Goal: Find specific page/section: Find specific page/section

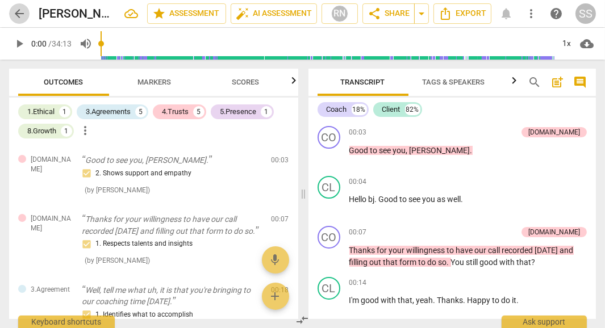
click at [17, 15] on span "arrow_back" at bounding box center [19, 14] width 14 height 14
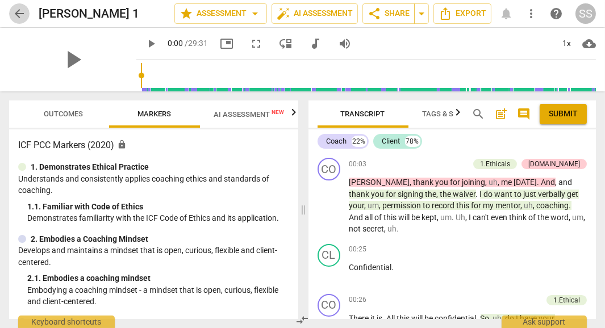
click at [11, 13] on span "arrow_back" at bounding box center [19, 14] width 20 height 14
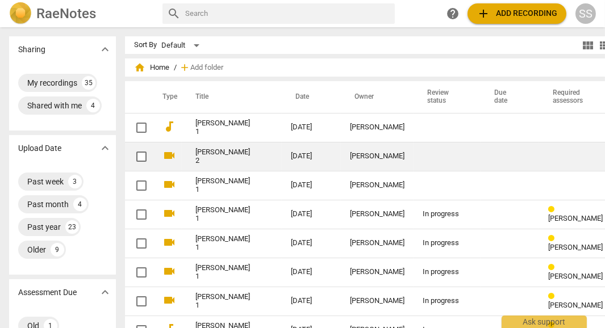
click at [203, 164] on link "[PERSON_NAME] 2" at bounding box center [222, 156] width 55 height 17
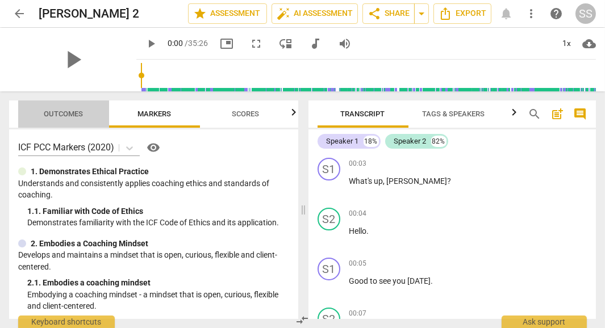
click at [56, 112] on span "Outcomes" at bounding box center [63, 114] width 39 height 9
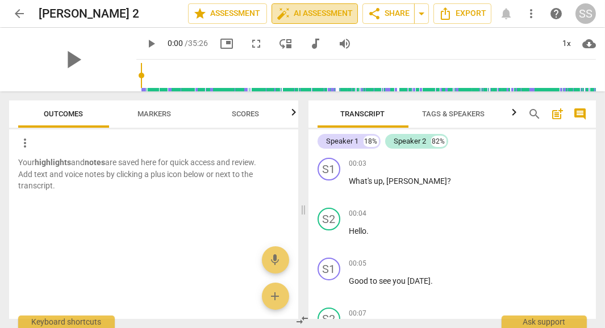
click at [298, 20] on span "auto_fix_high AI Assessment" at bounding box center [315, 14] width 76 height 14
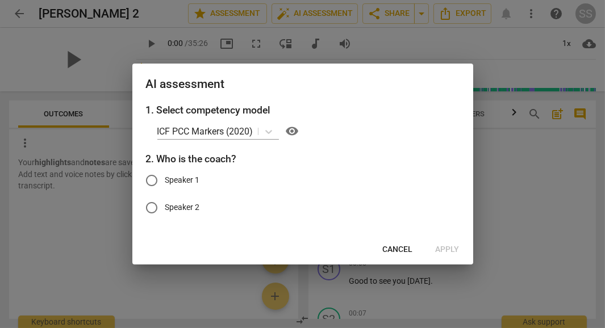
click at [534, 218] on div at bounding box center [302, 164] width 605 height 328
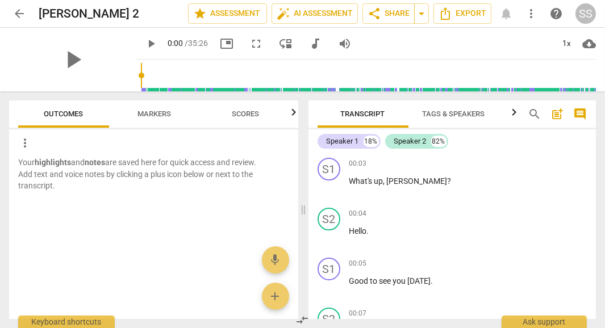
click at [469, 116] on span "Tags & Speakers" at bounding box center [453, 114] width 62 height 9
